Goal: Ask a question

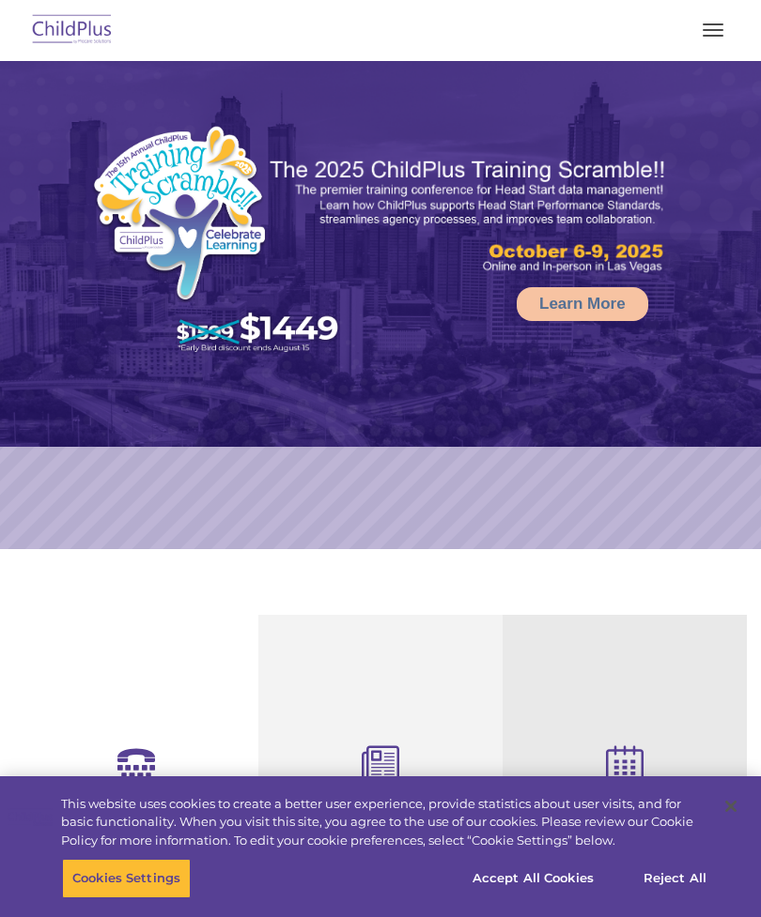
select select "MEDIUM"
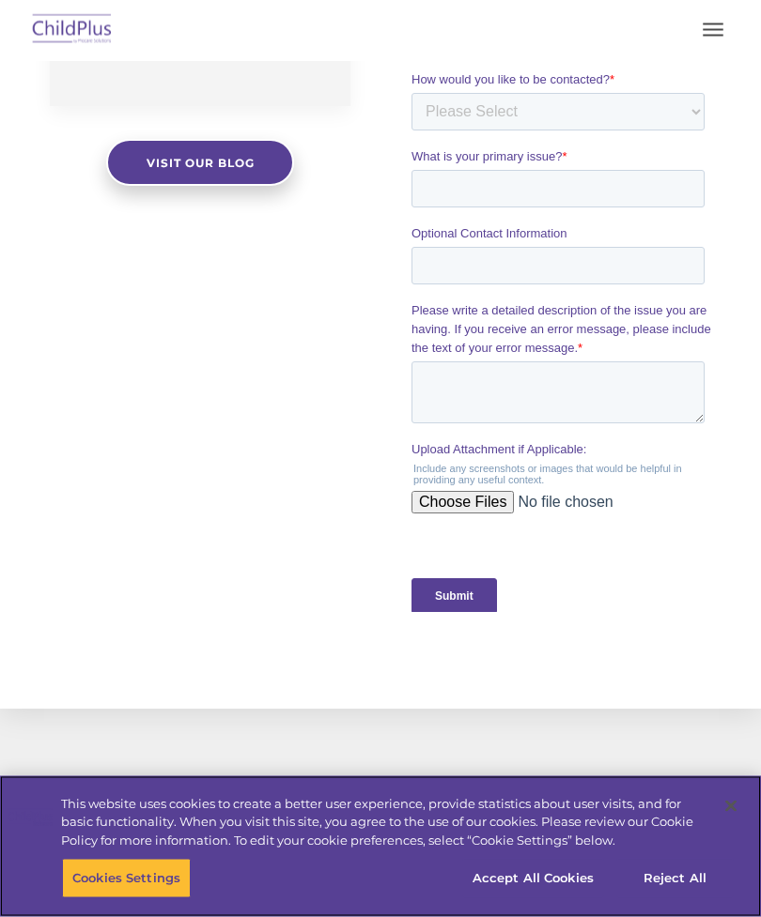
scroll to position [2087, 0]
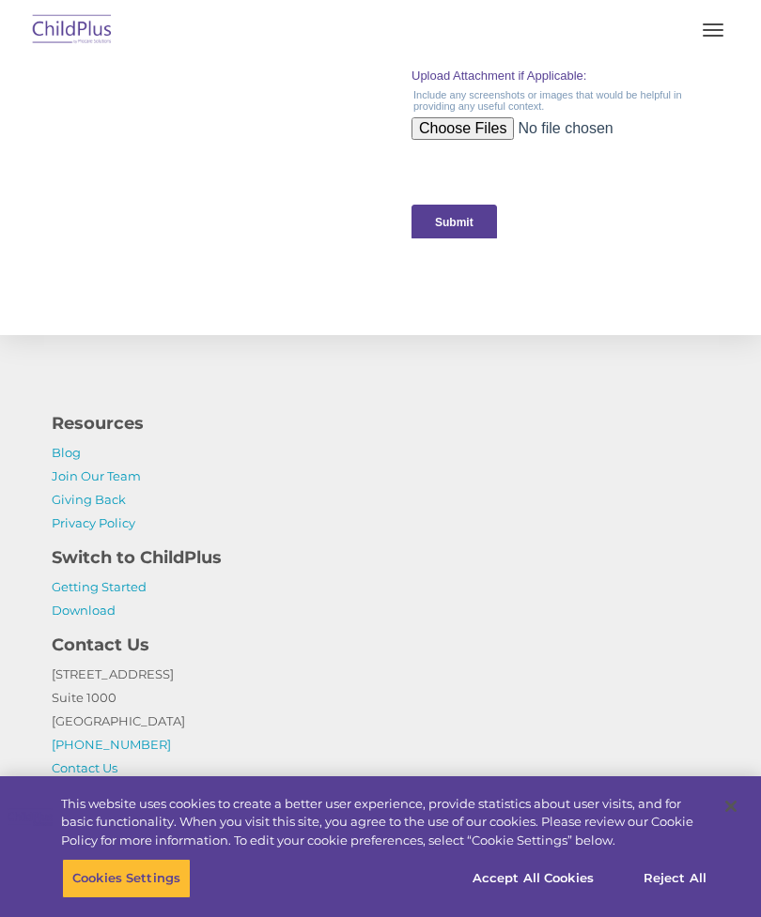
click at [698, 19] on button "button" at bounding box center [712, 30] width 39 height 30
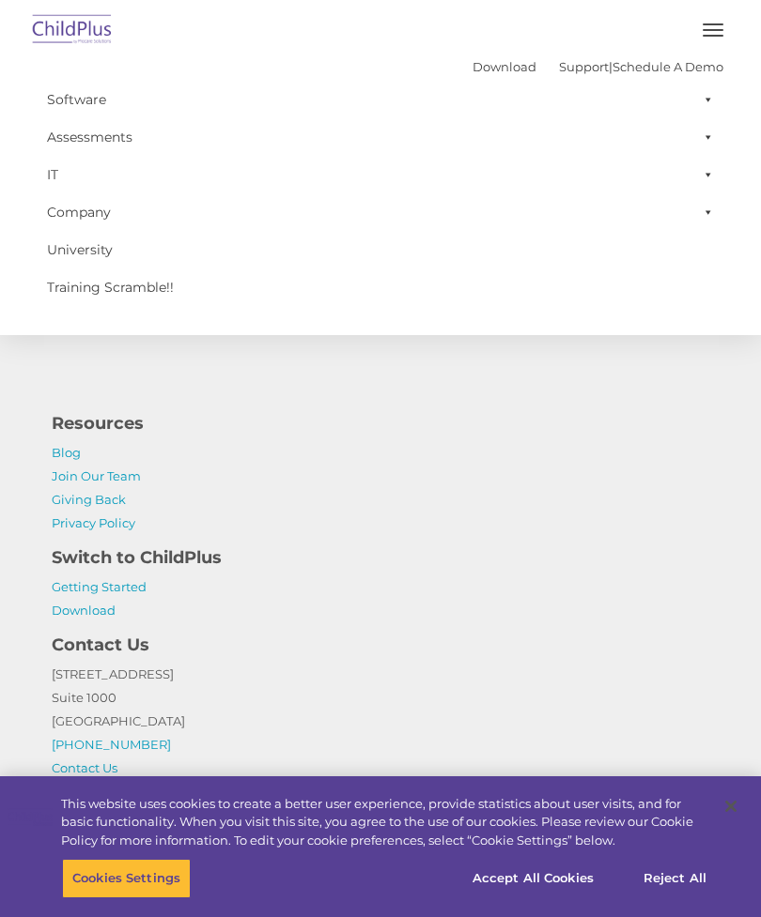
click at [718, 31] on button "button" at bounding box center [712, 30] width 39 height 30
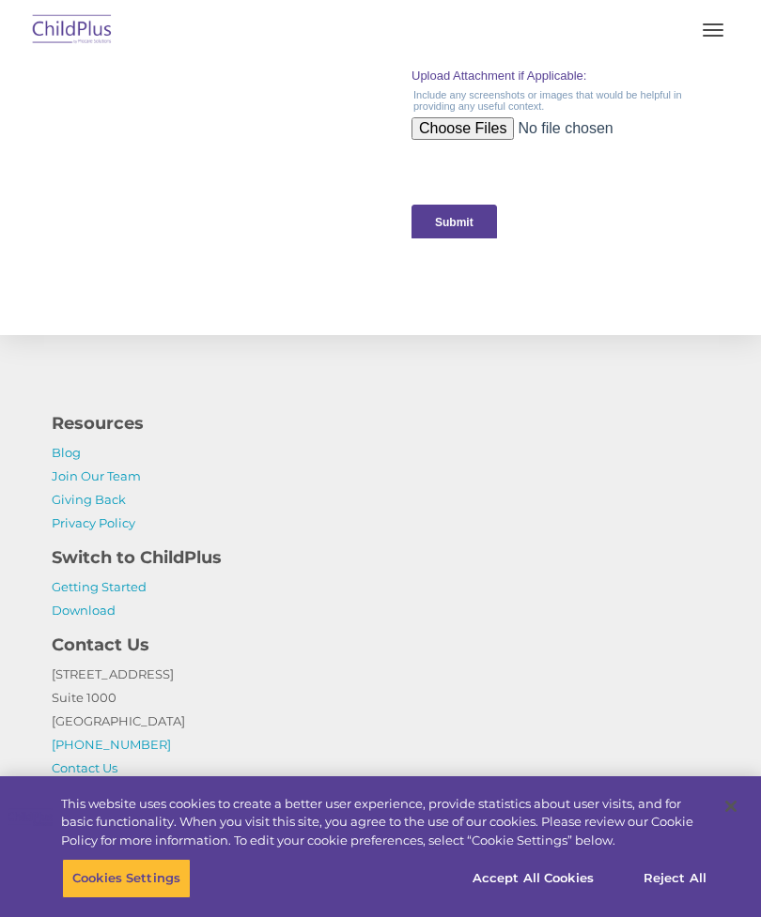
click at [722, 24] on span "button" at bounding box center [712, 24] width 21 height 2
click at [722, 25] on button "button" at bounding box center [712, 30] width 39 height 30
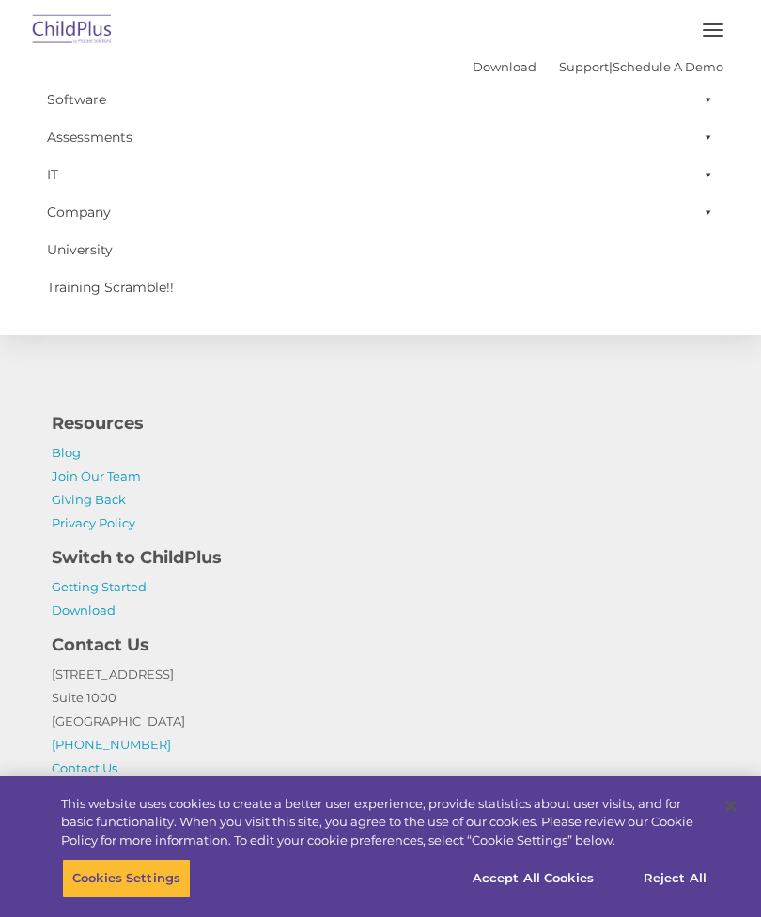
click at [710, 169] on span at bounding box center [704, 175] width 19 height 38
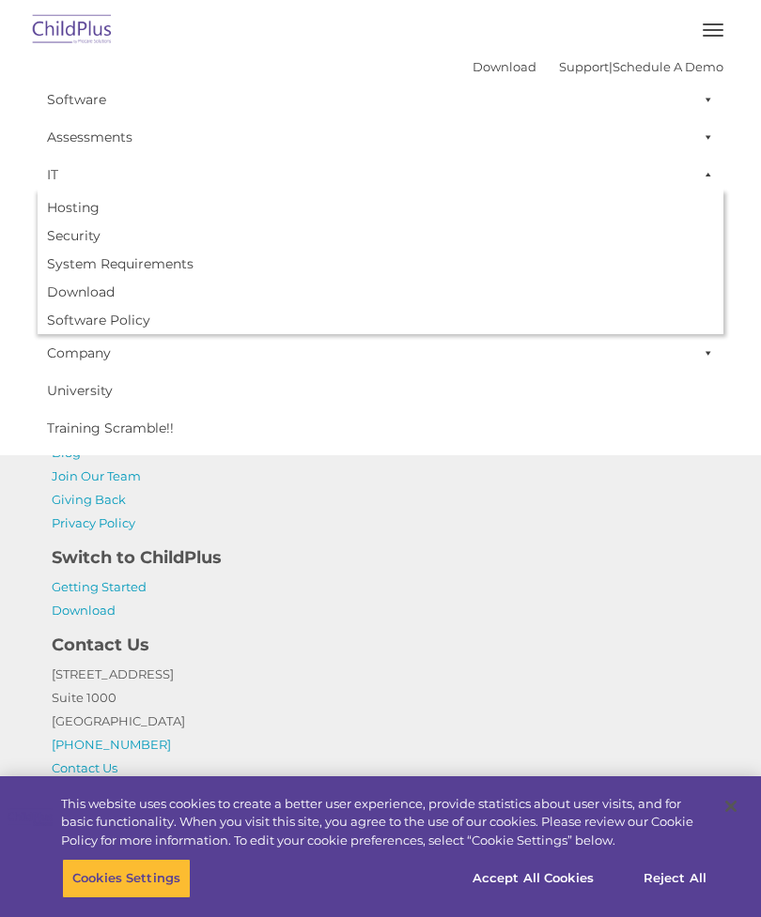
scroll to position [2070, 0]
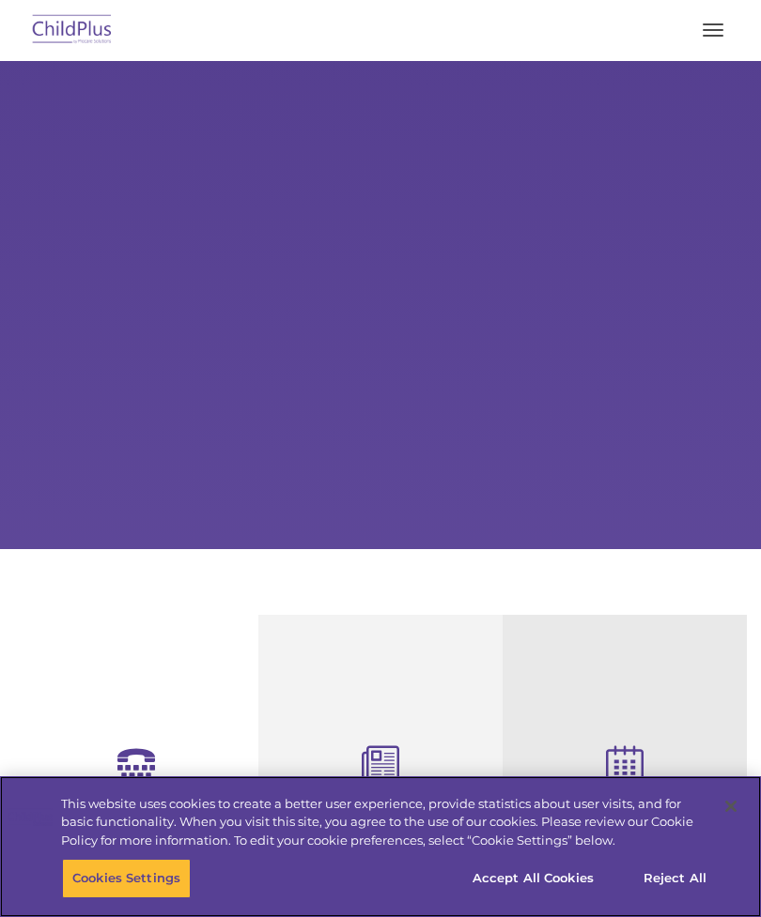
select select "MEDIUM"
